Goal: Communication & Community: Answer question/provide support

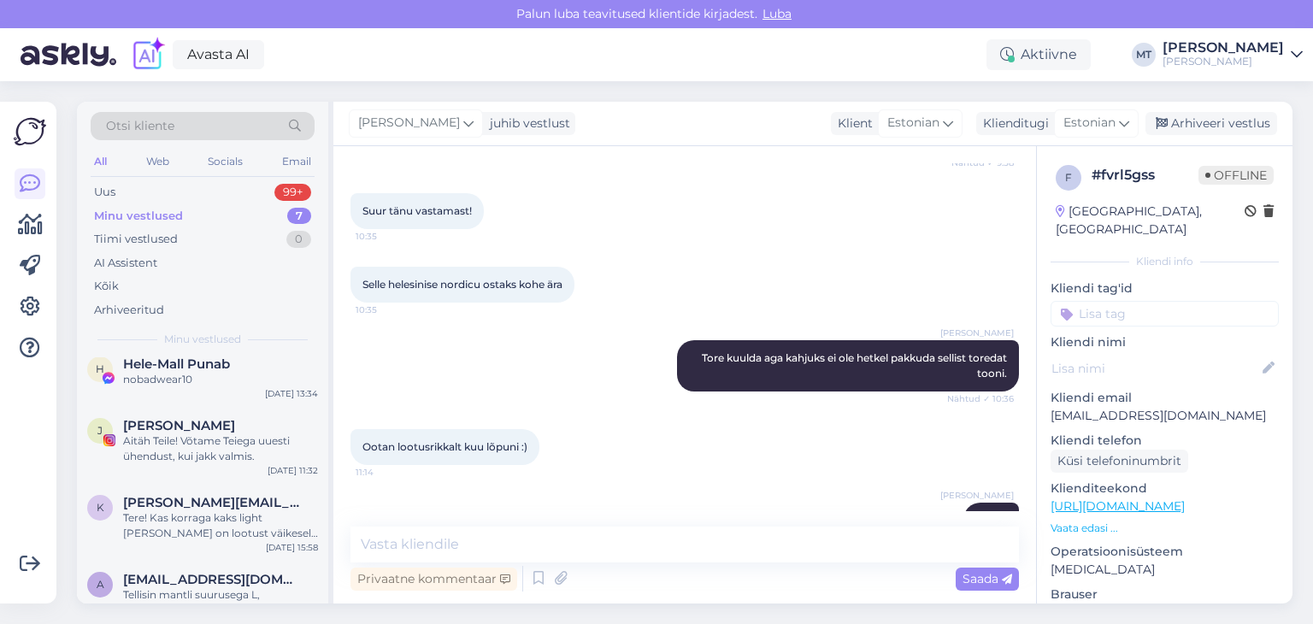
scroll to position [171, 0]
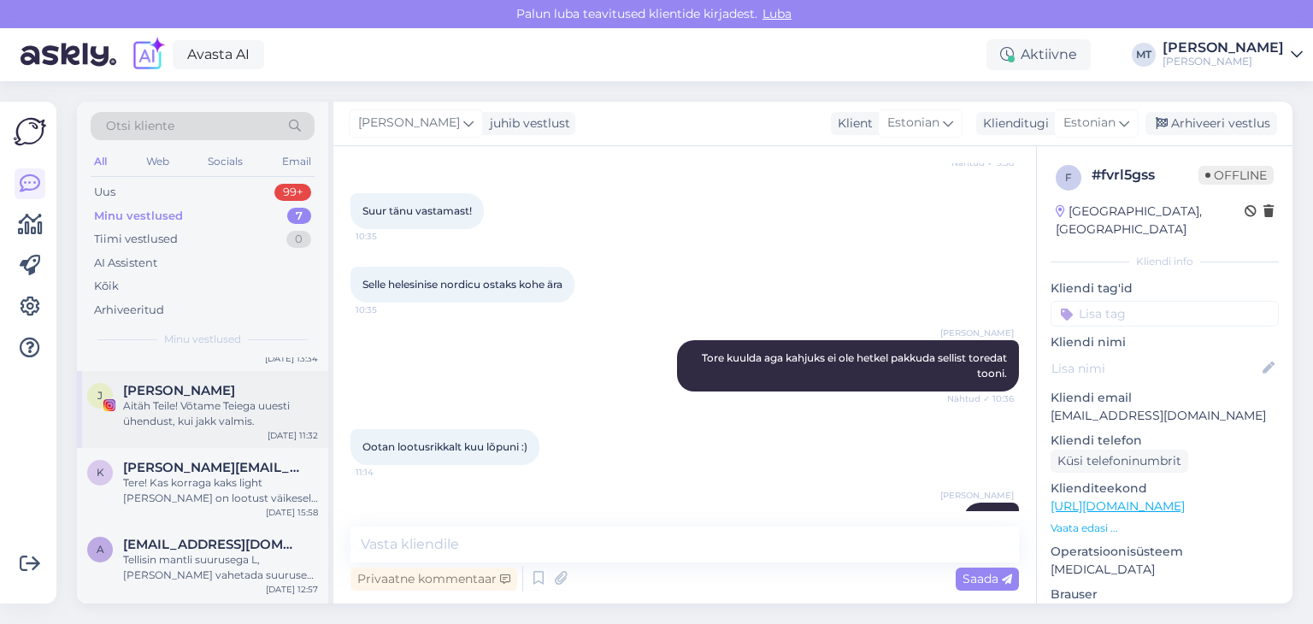
click at [199, 402] on div "Aitäh Teile! Võtame Teiega uuesti ühendust, kui jakk valmis." at bounding box center [220, 413] width 195 height 31
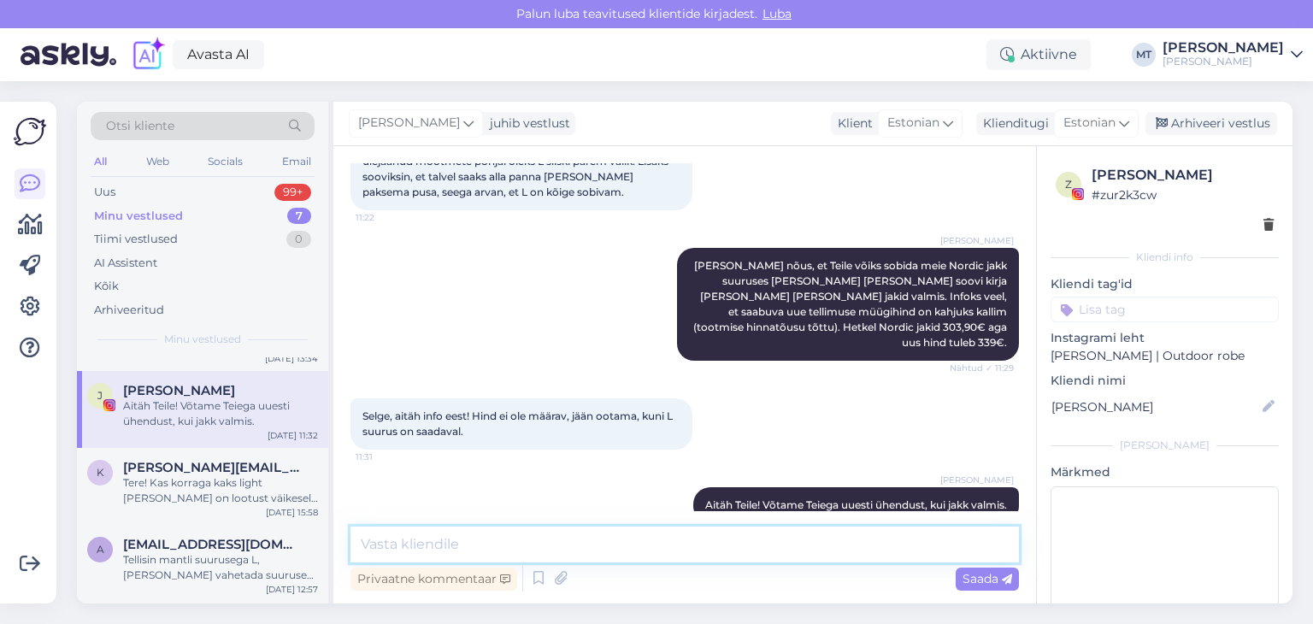
click at [415, 550] on textarea at bounding box center [685, 545] width 669 height 36
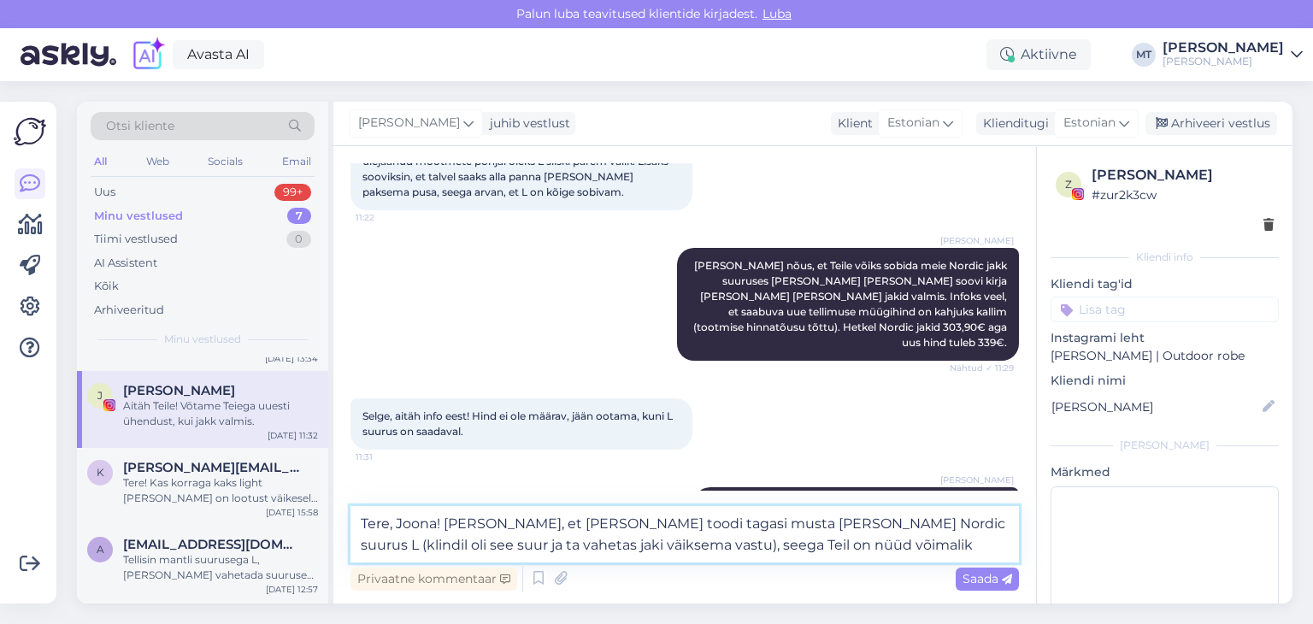
drag, startPoint x: 845, startPoint y: 542, endPoint x: 628, endPoint y: 557, distance: 216.8
click at [628, 557] on textarea "Tere, Joona! [PERSON_NAME], et [PERSON_NAME] toodi tagasi musta [PERSON_NAME] N…" at bounding box center [685, 534] width 669 height 56
drag, startPoint x: 947, startPoint y: 525, endPoint x: 905, endPoint y: 528, distance: 42.0
click at [905, 528] on textarea "Tere, Joona! [PERSON_NAME], et [PERSON_NAME] toodi tagasi musta [PERSON_NAME] N…" at bounding box center [685, 534] width 669 height 56
click at [923, 522] on textarea "Tere, Joona! [PERSON_NAME], et [PERSON_NAME] toodi tagasi musta [PERSON_NAME] N…" at bounding box center [685, 534] width 669 height 56
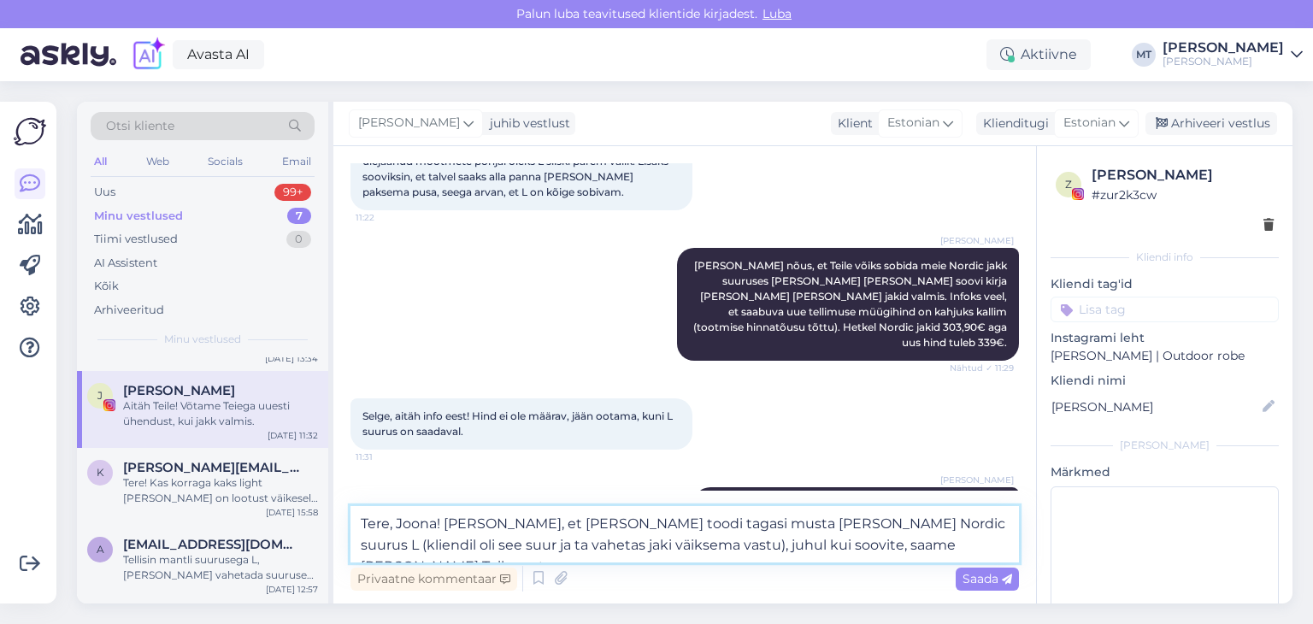
drag, startPoint x: 1004, startPoint y: 527, endPoint x: 962, endPoint y: 533, distance: 42.3
click at [962, 533] on textarea "Tere, Joona! [PERSON_NAME], et [PERSON_NAME] toodi tagasi musta [PERSON_NAME] N…" at bounding box center [685, 534] width 669 height 56
click at [940, 548] on textarea "Tere, Joona! [PERSON_NAME], et [PERSON_NAME] toodi tagasi musta [PERSON_NAME] N…" at bounding box center [685, 534] width 669 height 56
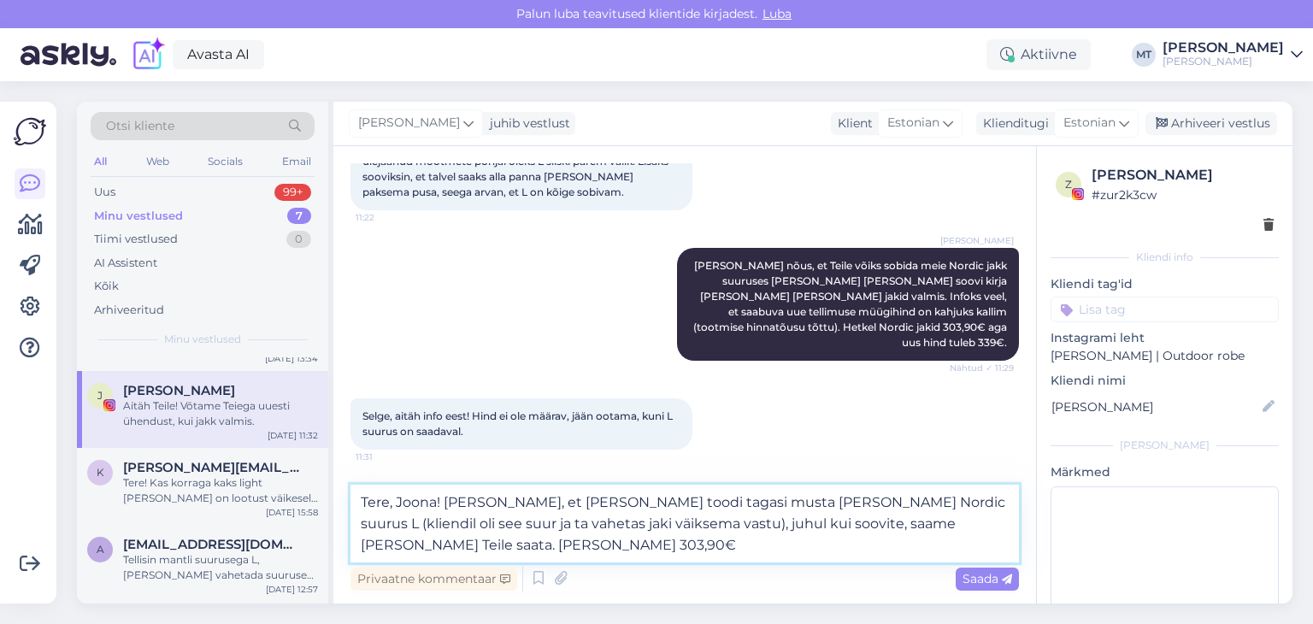
click at [585, 504] on textarea "Tere, Joona! [PERSON_NAME], et [PERSON_NAME] toodi tagasi musta [PERSON_NAME] N…" at bounding box center [685, 524] width 669 height 78
click at [708, 503] on textarea "Tere, Joona! [PERSON_NAME], et [PERSON_NAME] üks klient vahetas musta värvi Nor…" at bounding box center [685, 524] width 669 height 78
click at [899, 502] on textarea "Tere, Joona! [PERSON_NAME], et [PERSON_NAME] üks klient vahetas L suurus musta …" at bounding box center [685, 524] width 669 height 78
drag, startPoint x: 988, startPoint y: 497, endPoint x: 900, endPoint y: 498, distance: 88.1
click at [900, 498] on textarea "Tere, Joona! [PERSON_NAME], et [PERSON_NAME] üks klient vahetas L suurus musta …" at bounding box center [685, 524] width 669 height 78
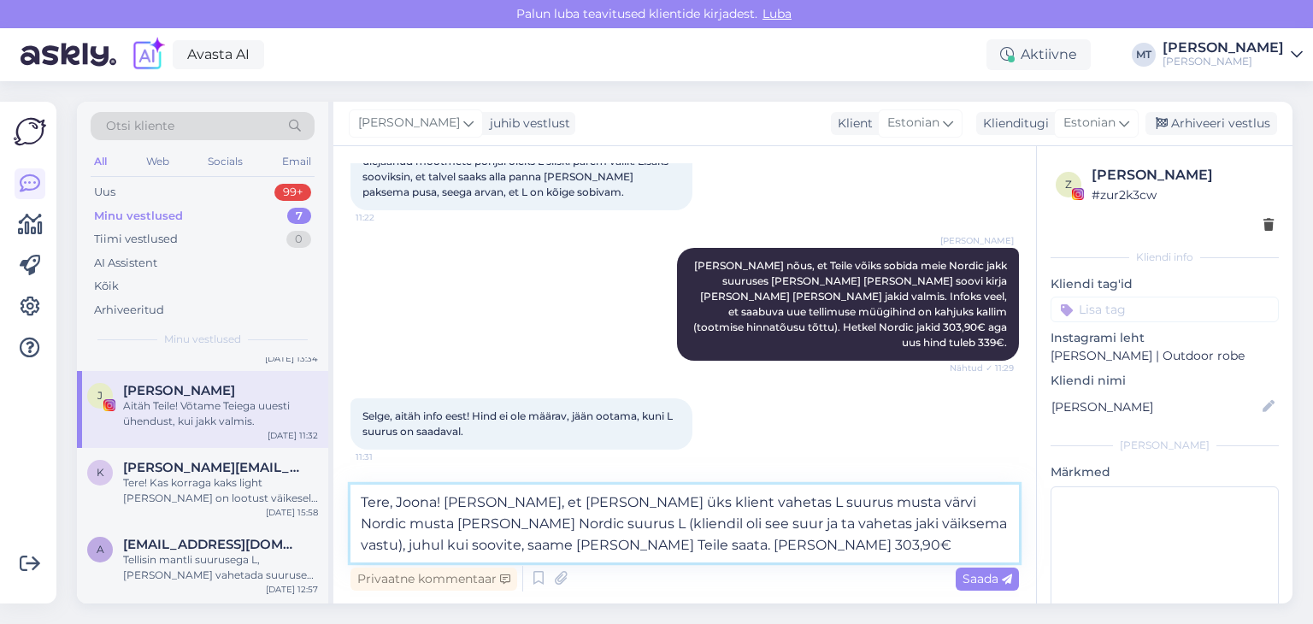
drag, startPoint x: 392, startPoint y: 522, endPoint x: 801, endPoint y: 500, distance: 409.2
click at [801, 500] on textarea "Tere, Joona! [PERSON_NAME], et [PERSON_NAME] üks klient vahetas L suurus musta …" at bounding box center [685, 524] width 669 height 78
drag, startPoint x: 502, startPoint y: 522, endPoint x: 902, endPoint y: 504, distance: 400.6
click at [902, 504] on textarea "Tere, Joona! [PERSON_NAME], et [PERSON_NAME] üks klient vahetas L suurus musta …" at bounding box center [685, 524] width 669 height 78
drag, startPoint x: 825, startPoint y: 523, endPoint x: 453, endPoint y: 533, distance: 372.0
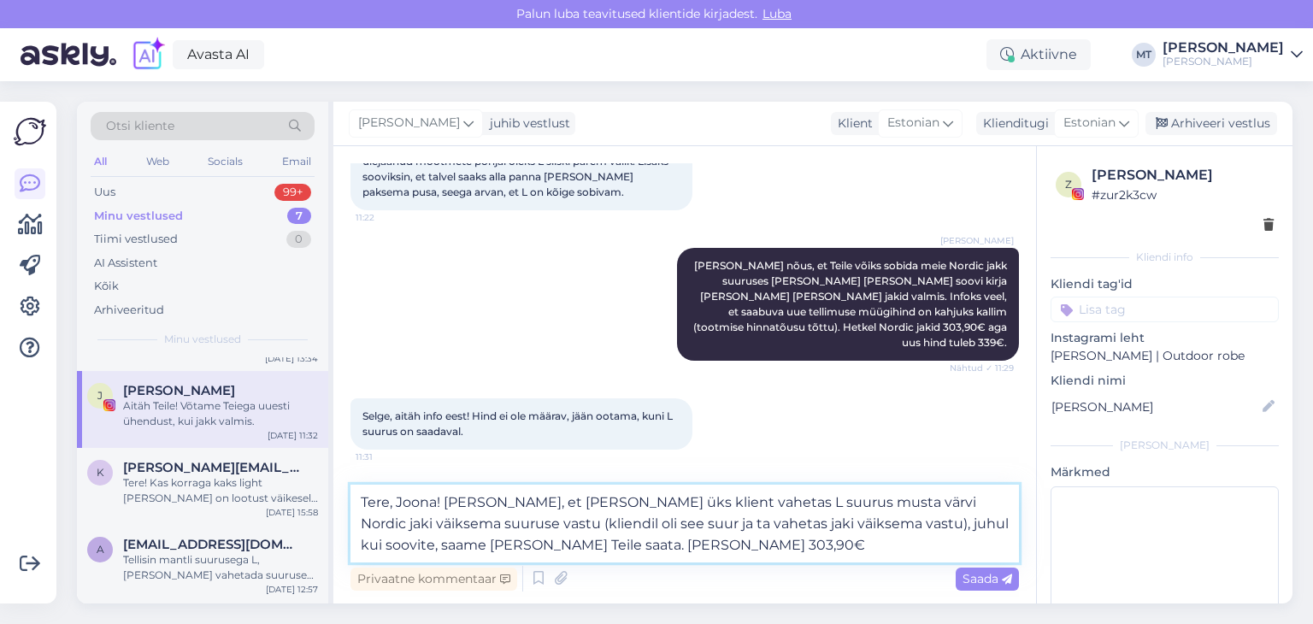
click at [453, 533] on textarea "Tere, Joona! [PERSON_NAME], et [PERSON_NAME] üks klient vahetas L suurus musta …" at bounding box center [685, 524] width 669 height 78
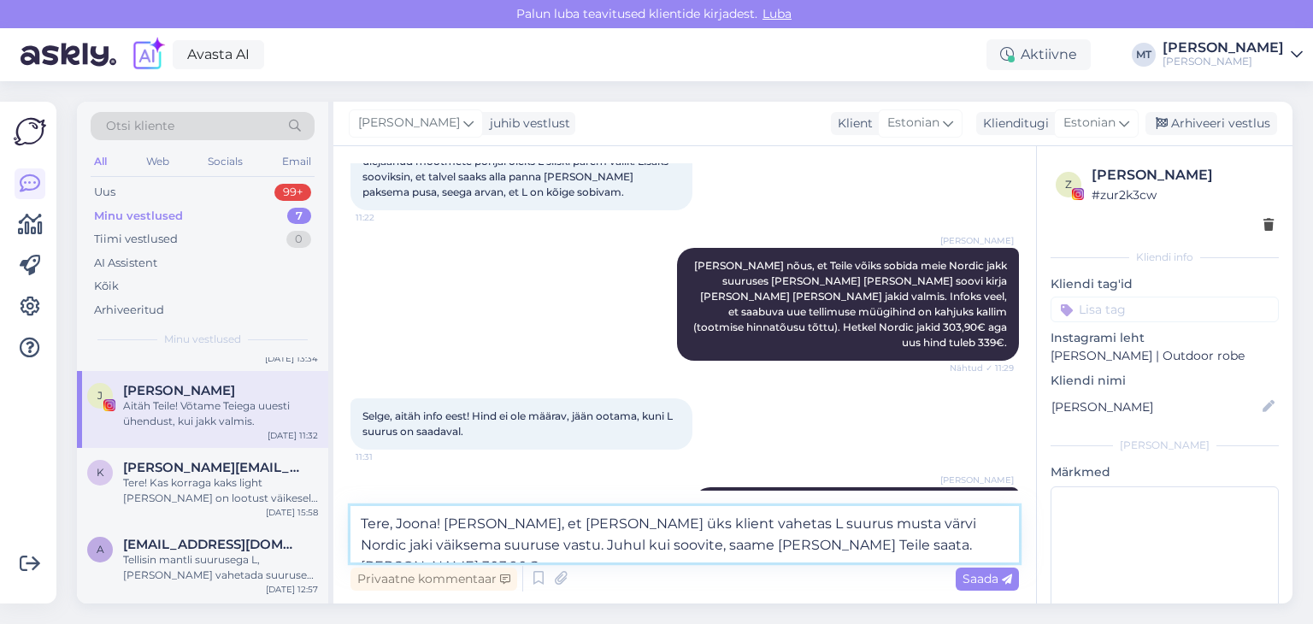
click at [582, 548] on textarea "Tere, Joona! [PERSON_NAME], et [PERSON_NAME] üks klient vahetas L suurus musta …" at bounding box center [685, 534] width 669 height 56
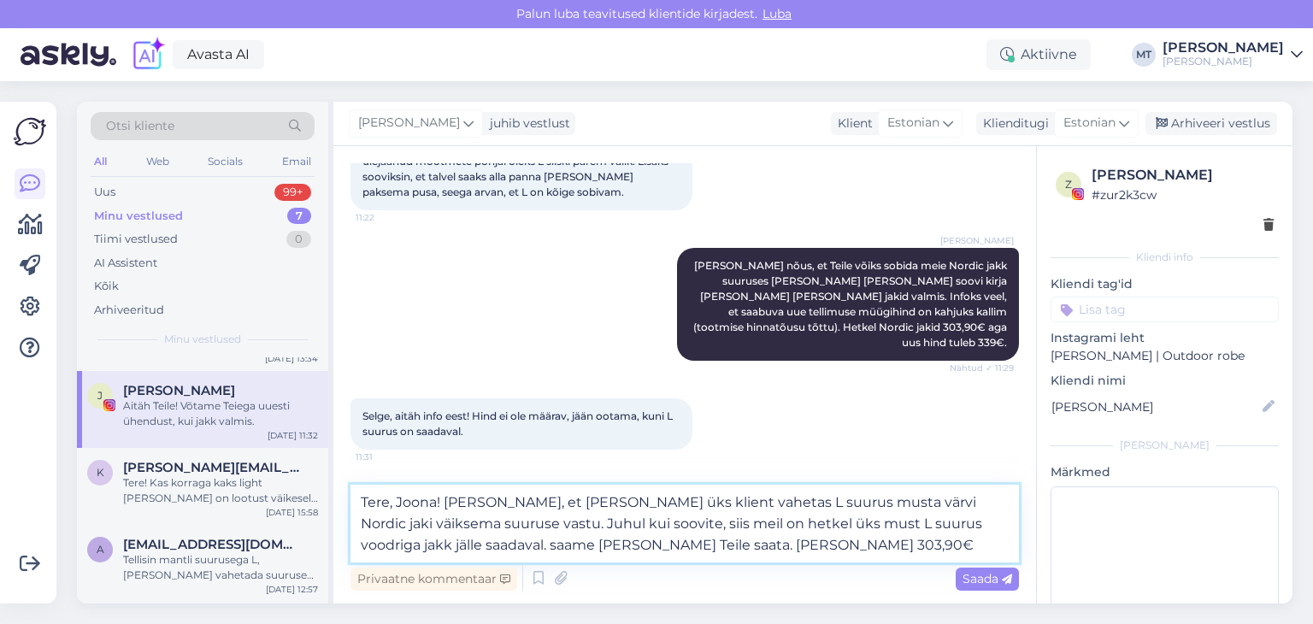
drag, startPoint x: 611, startPoint y: 544, endPoint x: 422, endPoint y: 536, distance: 189.1
click at [422, 536] on textarea "Tere, Joona! [PERSON_NAME], et [PERSON_NAME] üks klient vahetas L suurus musta …" at bounding box center [685, 524] width 669 height 78
click at [647, 505] on textarea "Tere, Joona! [PERSON_NAME], et [PERSON_NAME] üks klient vahetas L suurus musta …" at bounding box center [685, 524] width 669 height 78
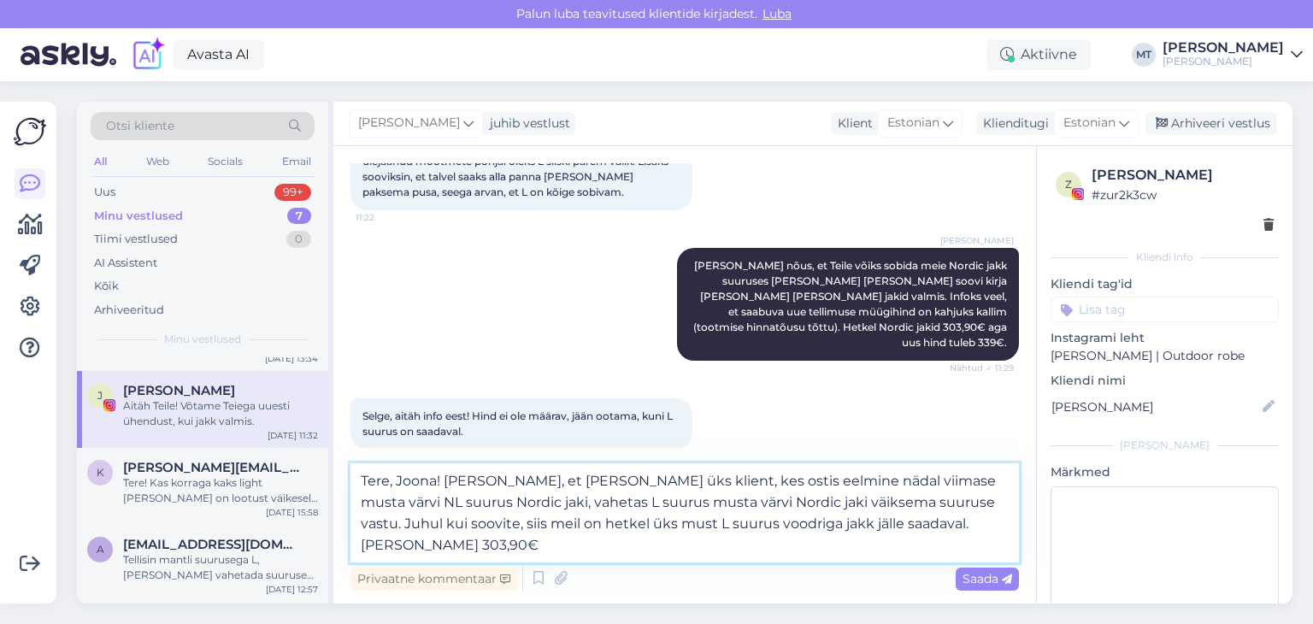
drag, startPoint x: 734, startPoint y: 501, endPoint x: 544, endPoint y: 506, distance: 189.9
click at [544, 506] on textarea "Tere, Joona! [PERSON_NAME], et [PERSON_NAME] üks klient, kes ostis eelmine näda…" at bounding box center [685, 512] width 669 height 99
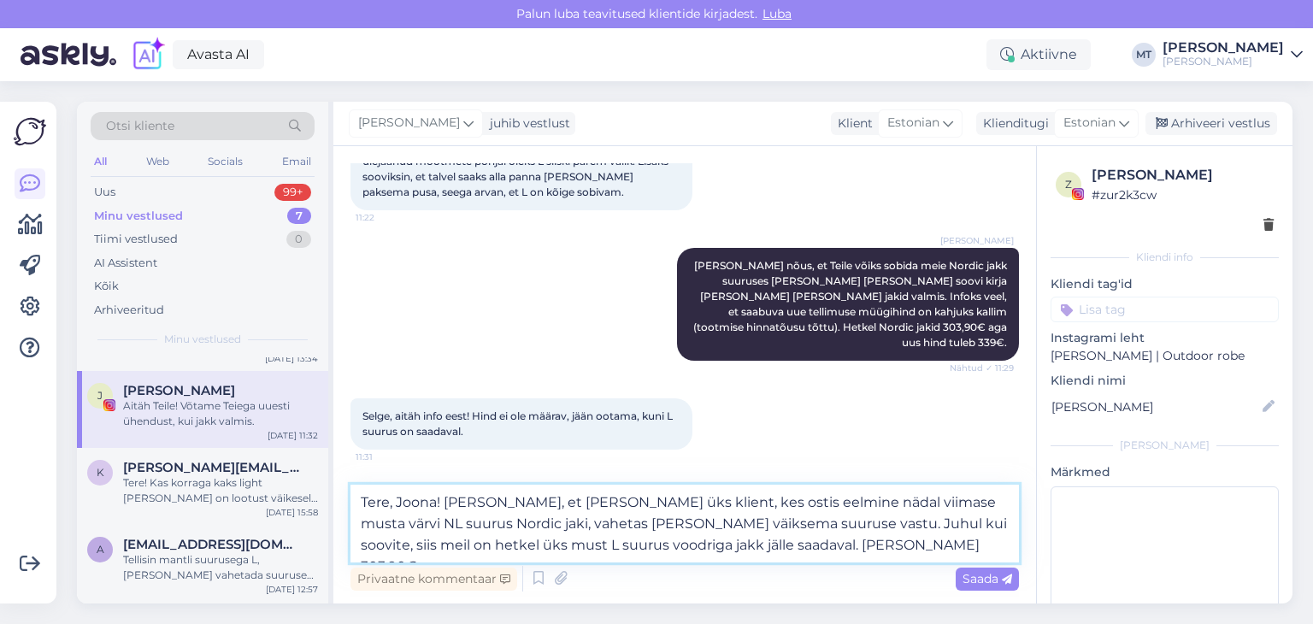
drag, startPoint x: 609, startPoint y: 521, endPoint x: 579, endPoint y: 527, distance: 30.5
click at [579, 527] on textarea "Tere, Joona! [PERSON_NAME], et [PERSON_NAME] üks klient, kes ostis eelmine näda…" at bounding box center [685, 524] width 669 height 78
click at [965, 499] on textarea "Tere, Joona! [PERSON_NAME], et [PERSON_NAME] üks klient, kes ostis eelmine näda…" at bounding box center [685, 524] width 669 height 78
click at [582, 522] on textarea "Tere, Joona! [PERSON_NAME], et [PERSON_NAME] üks klient, kes ostis eelmine näda…" at bounding box center [685, 524] width 669 height 78
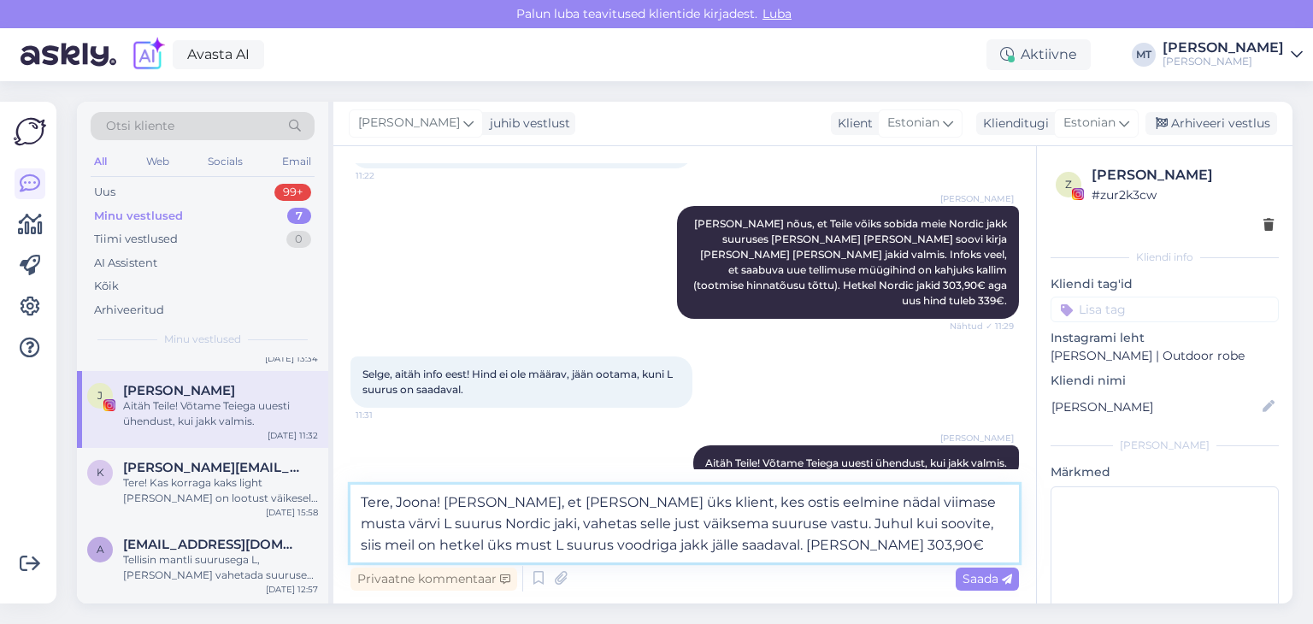
click at [873, 542] on textarea "Tere, Joona! [PERSON_NAME], et [PERSON_NAME] üks klient, kes ostis eelmine näda…" at bounding box center [685, 524] width 669 height 78
click at [479, 497] on textarea "Tere, Joona! [PERSON_NAME], et [PERSON_NAME] üks klient, kes ostis eelmine näda…" at bounding box center [685, 524] width 669 height 78
type textarea "Tere, Joona! [PERSON_NAME], et [PERSON_NAME] üks klient, kes ostis eelmine näda…"
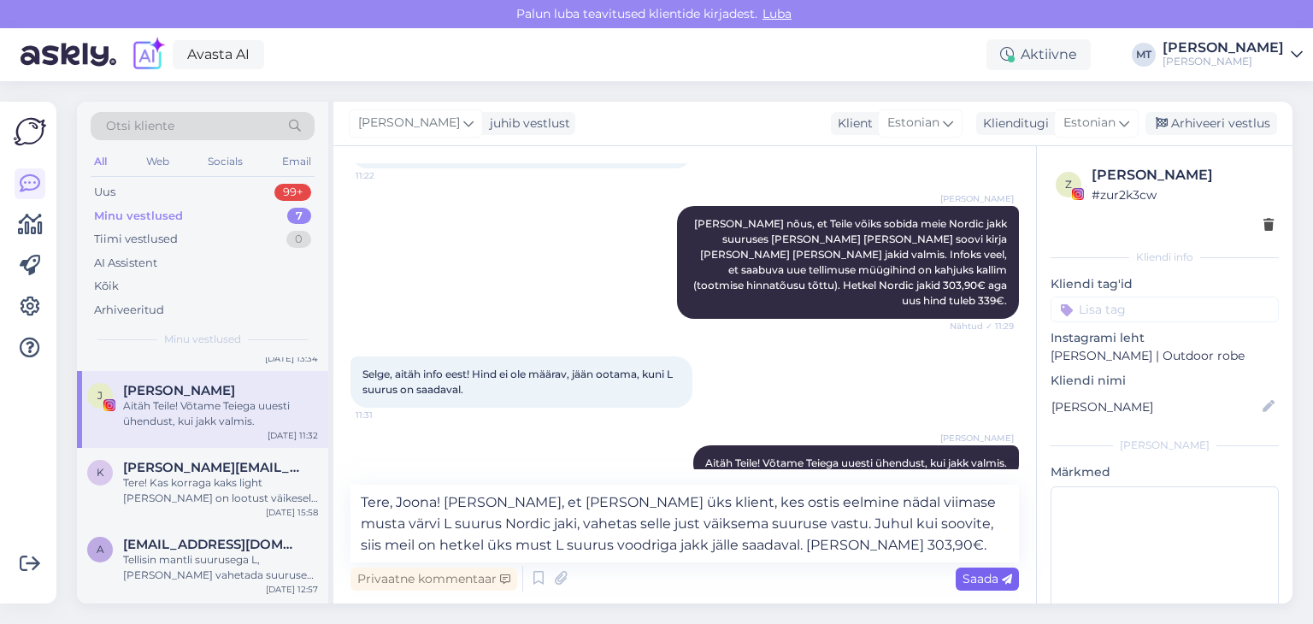
click at [993, 580] on span "Saada" at bounding box center [988, 578] width 50 height 15
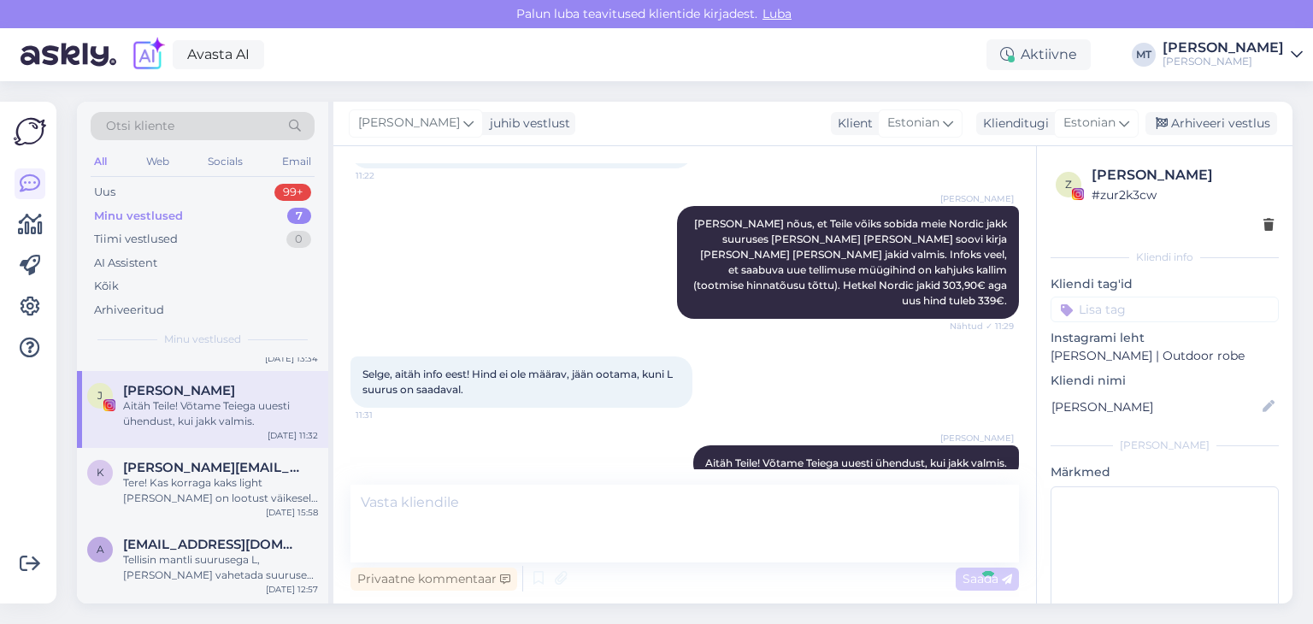
scroll to position [726, 0]
